Goal: Information Seeking & Learning: Learn about a topic

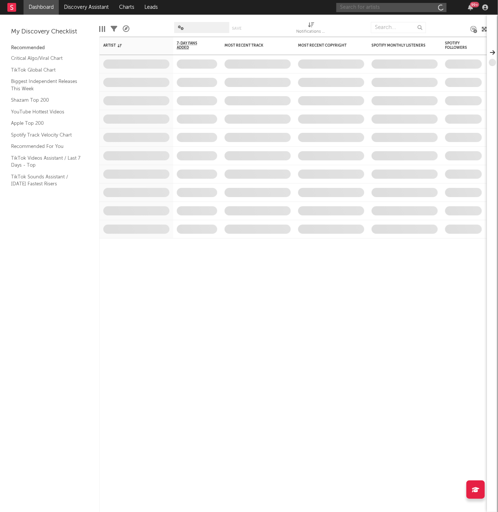
click at [375, 4] on input "text" at bounding box center [391, 7] width 110 height 9
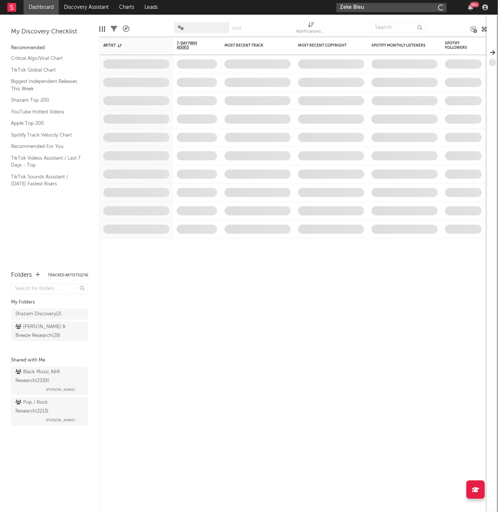
type input "Zeke Bleu"
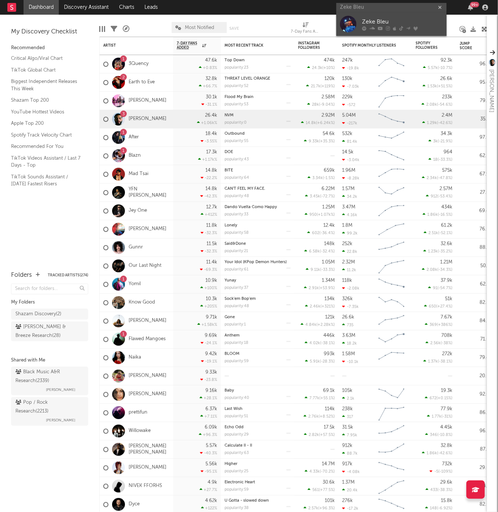
click at [395, 29] on icon at bounding box center [394, 28] width 3 height 4
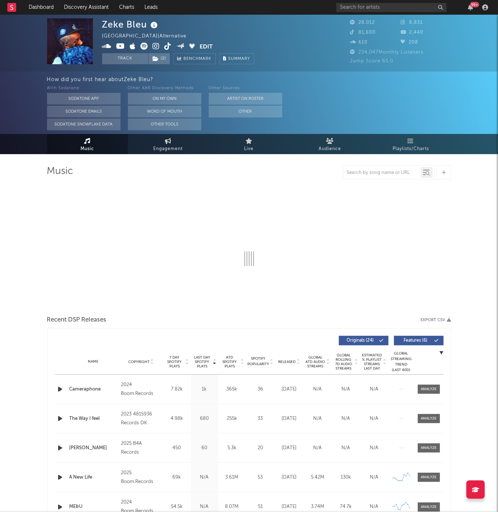
select select "6m"
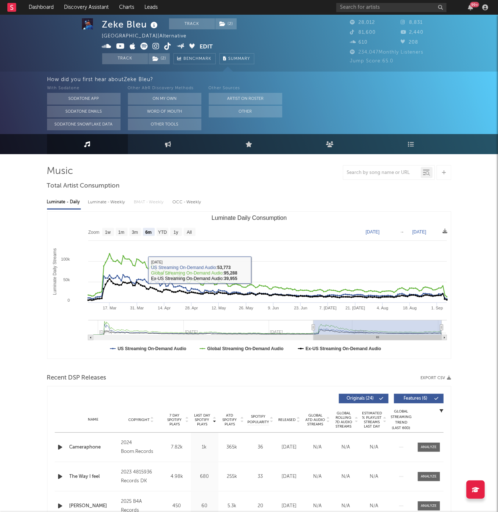
scroll to position [19, 0]
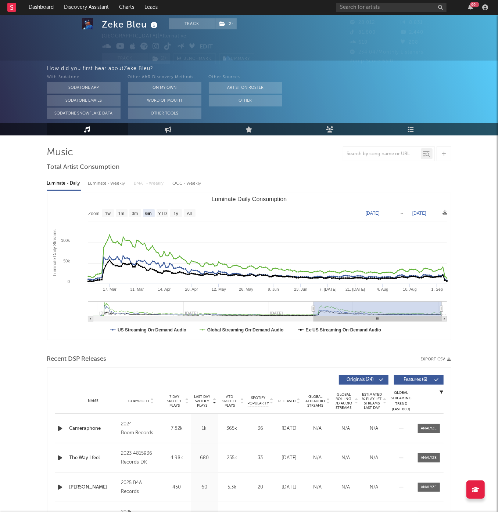
click at [282, 402] on div "Released" at bounding box center [289, 401] width 25 height 6
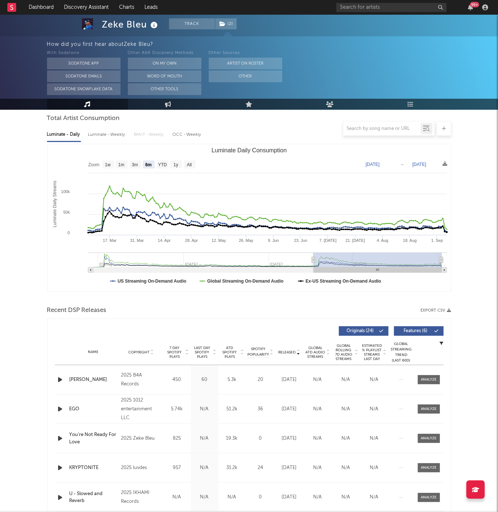
scroll to position [69, 0]
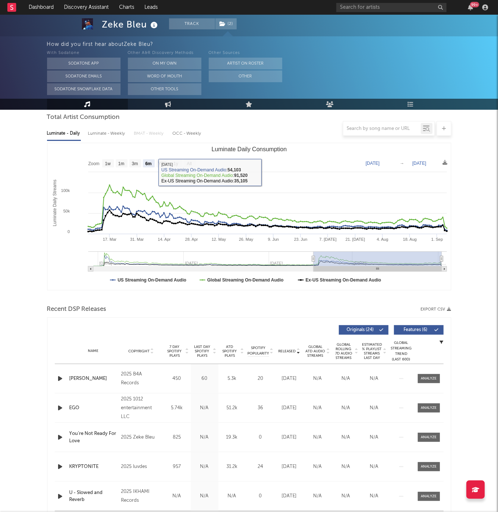
click at [97, 125] on div at bounding box center [249, 128] width 404 height 15
click at [97, 131] on div at bounding box center [249, 128] width 404 height 15
click at [95, 137] on div "Luminate - Weekly" at bounding box center [107, 133] width 39 height 12
select select "6m"
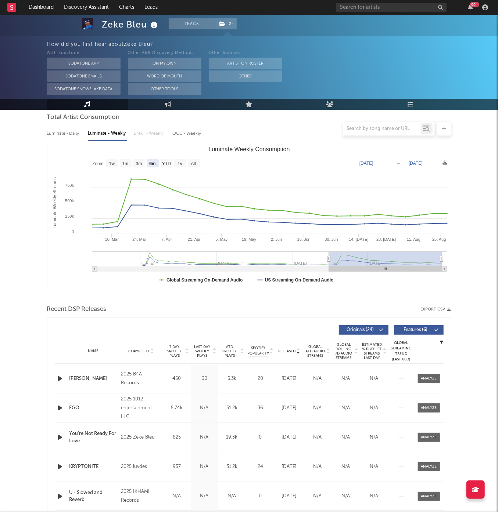
click at [60, 132] on div at bounding box center [249, 128] width 404 height 15
click at [403, 106] on link "Playlists/Charts" at bounding box center [410, 104] width 81 height 11
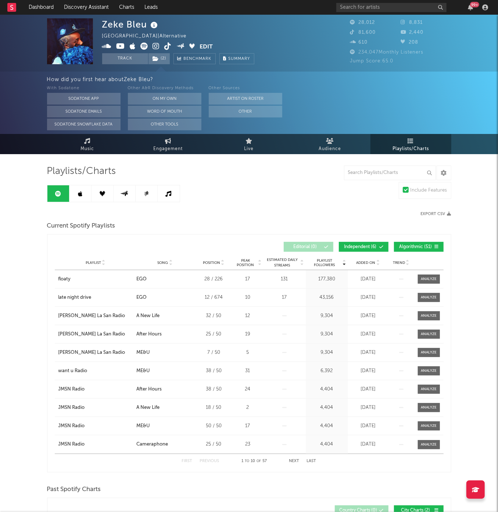
click at [20, 7] on div at bounding box center [15, 7] width 16 height 15
click at [10, 7] on rect at bounding box center [11, 7] width 9 height 9
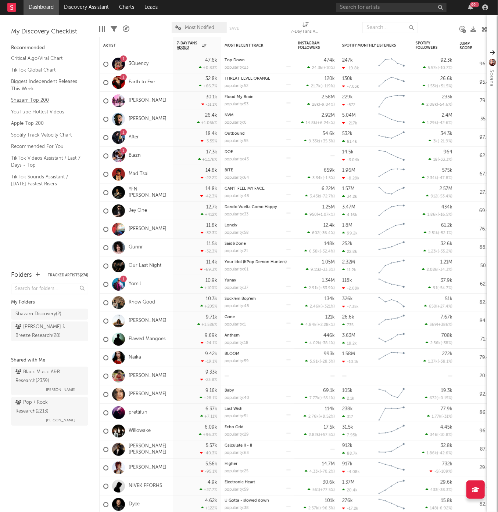
click at [20, 97] on link "Shazam Top 200" at bounding box center [46, 100] width 70 height 8
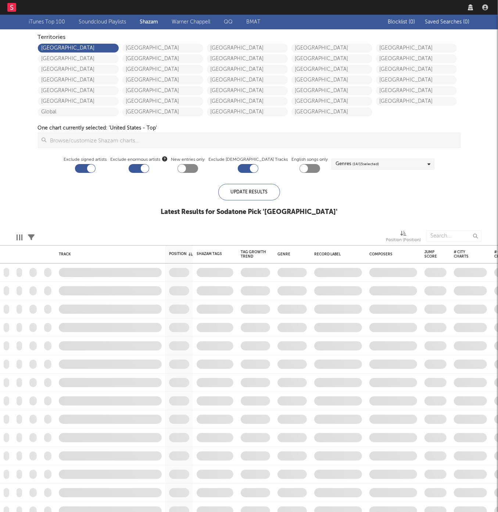
checkbox input "true"
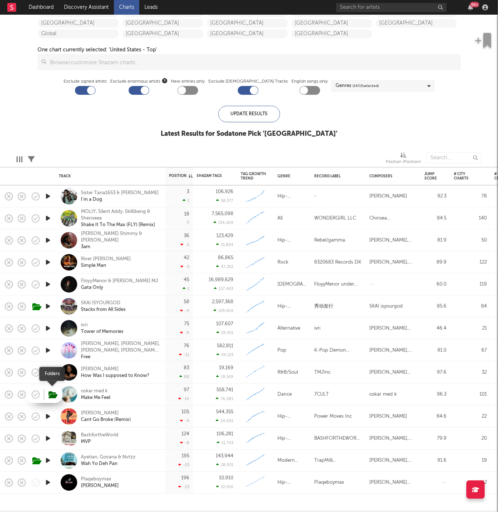
click at [57, 393] on icon "button" at bounding box center [52, 395] width 9 height 8
